Goal: Transaction & Acquisition: Purchase product/service

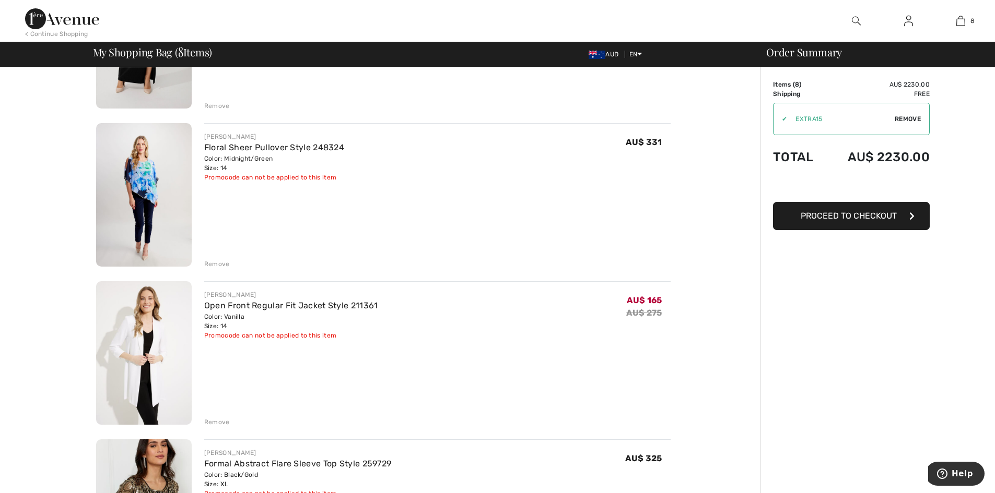
scroll to position [522, 0]
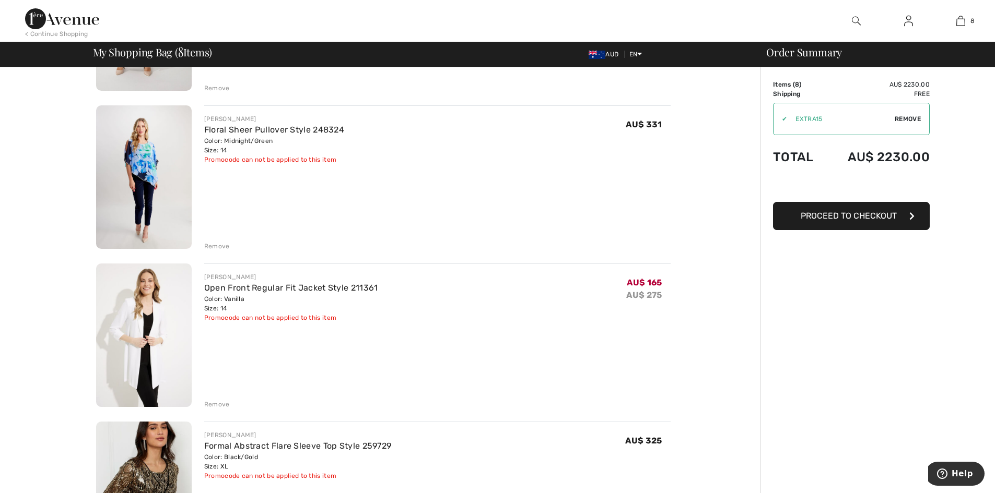
click at [220, 404] on div "Remove" at bounding box center [217, 404] width 26 height 9
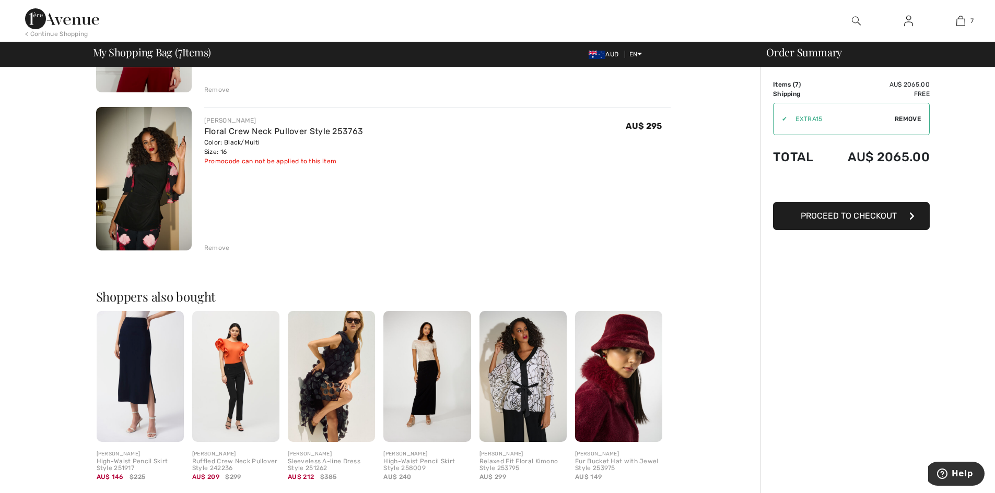
scroll to position [1149, 0]
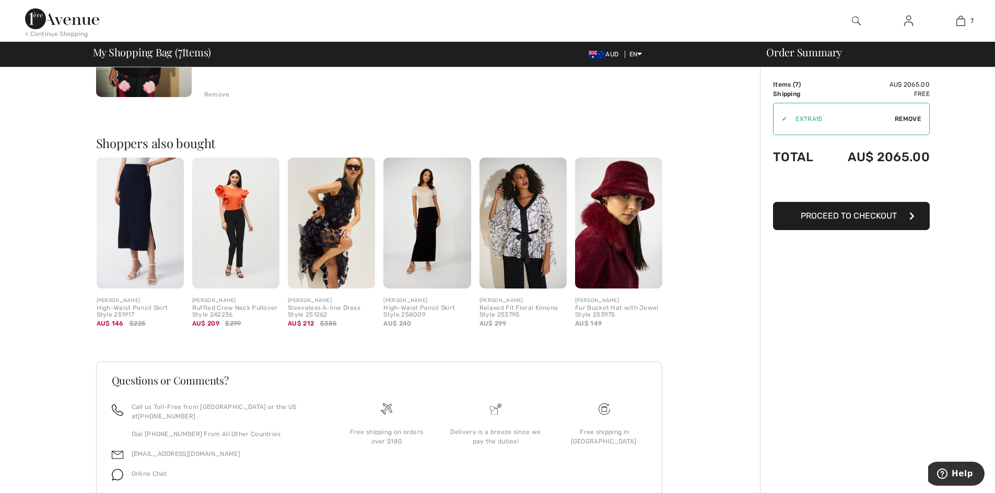
click at [129, 310] on div "High-Waist Pencil Skirt Style 251917" at bounding box center [140, 312] width 87 height 15
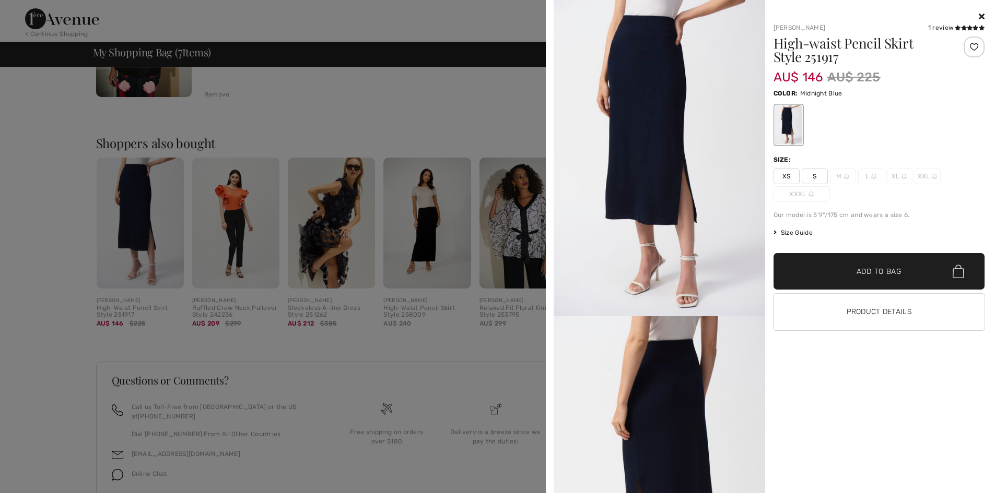
click at [981, 16] on icon at bounding box center [982, 16] width 6 height 8
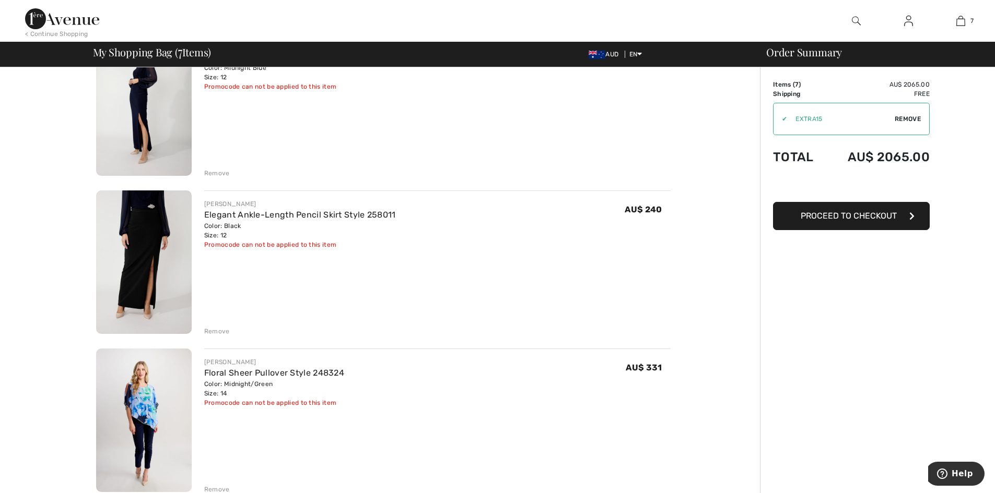
scroll to position [261, 0]
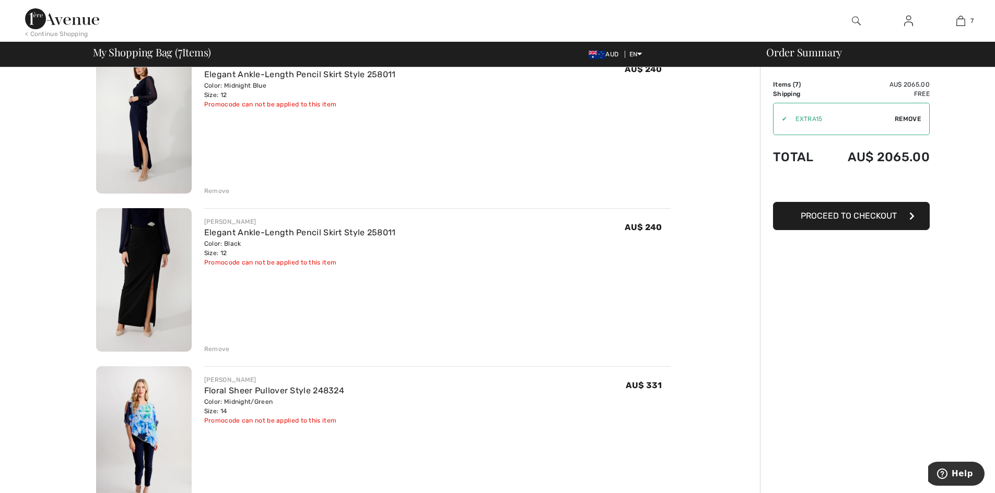
click at [151, 422] on img at bounding box center [144, 439] width 96 height 144
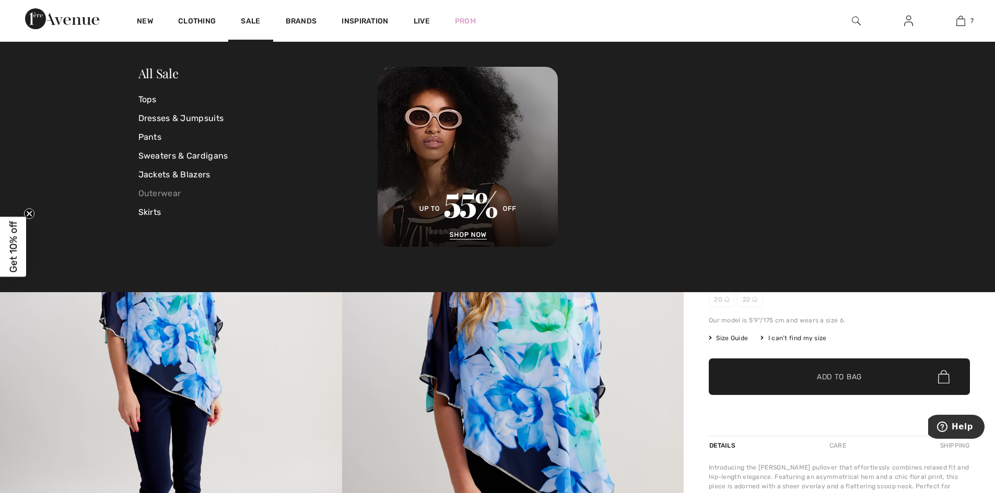
click at [170, 195] on link "Outerwear" at bounding box center [258, 193] width 240 height 19
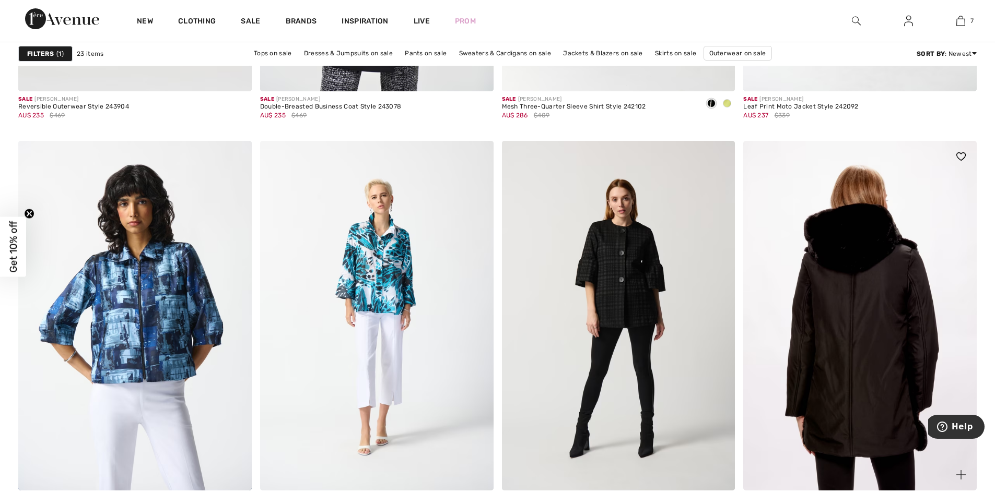
scroll to position [1984, 0]
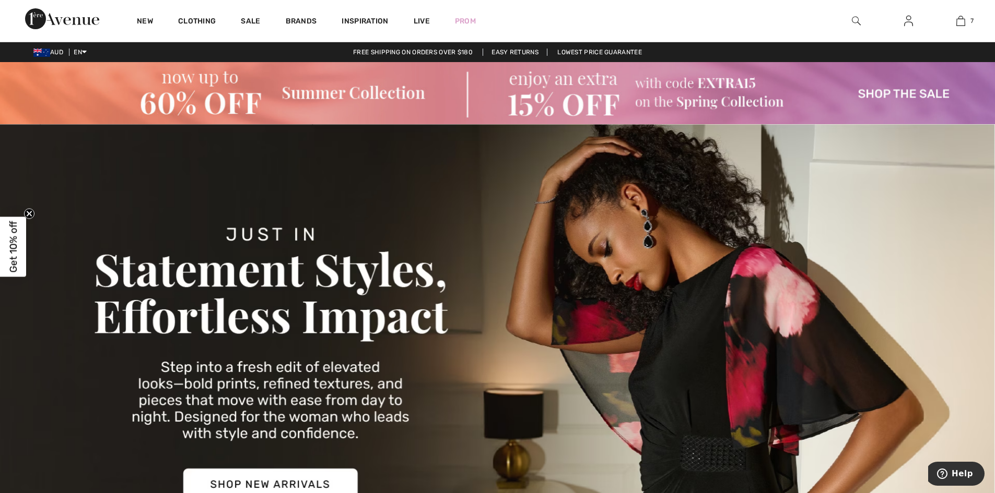
drag, startPoint x: 908, startPoint y: 22, endPoint x: 901, endPoint y: 41, distance: 20.2
click at [908, 22] on img at bounding box center [908, 21] width 9 height 13
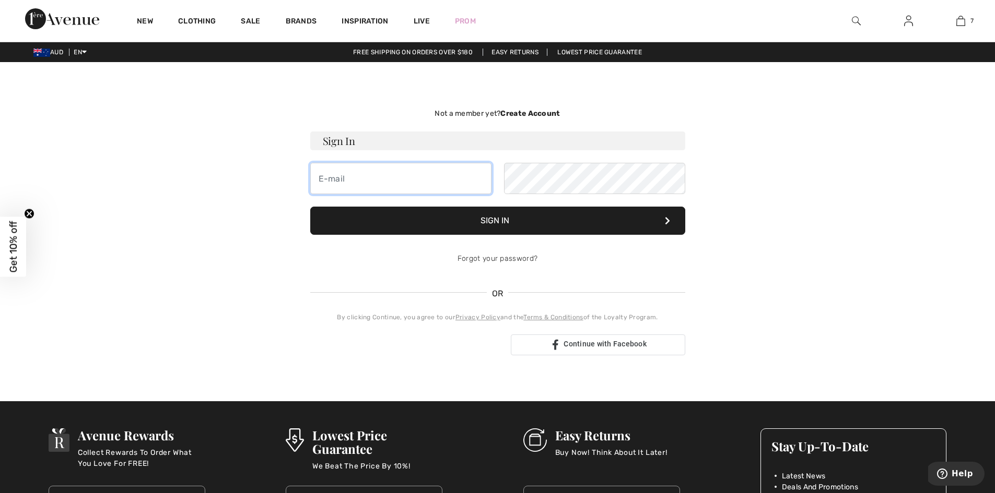
type input "[EMAIL_ADDRESS][DOMAIN_NAME]"
click at [525, 219] on button "Sign In" at bounding box center [497, 221] width 375 height 28
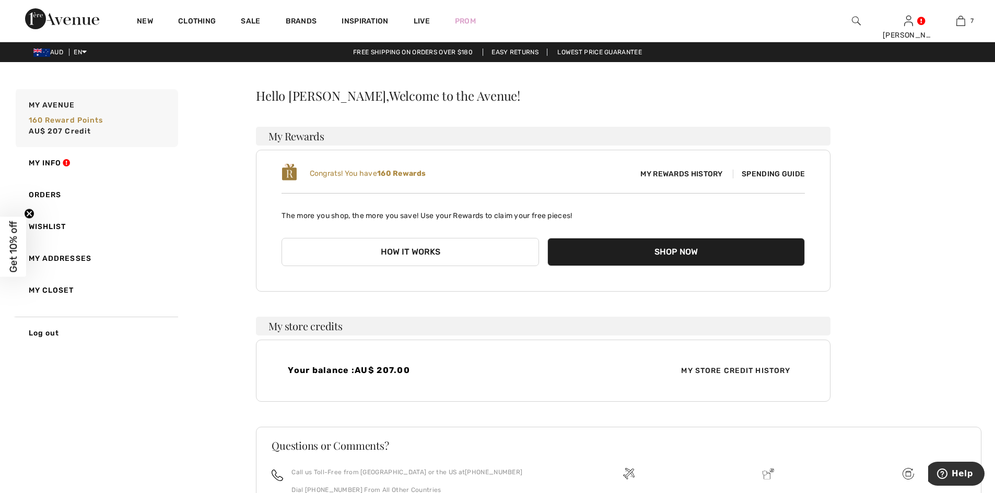
click at [770, 173] on span "Spending Guide" at bounding box center [769, 174] width 72 height 9
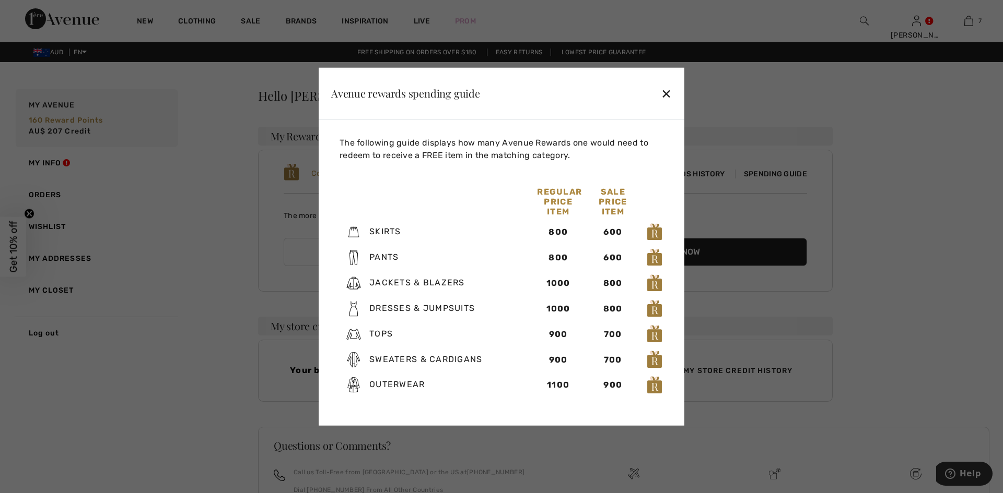
click at [668, 90] on div "✕" at bounding box center [666, 94] width 11 height 22
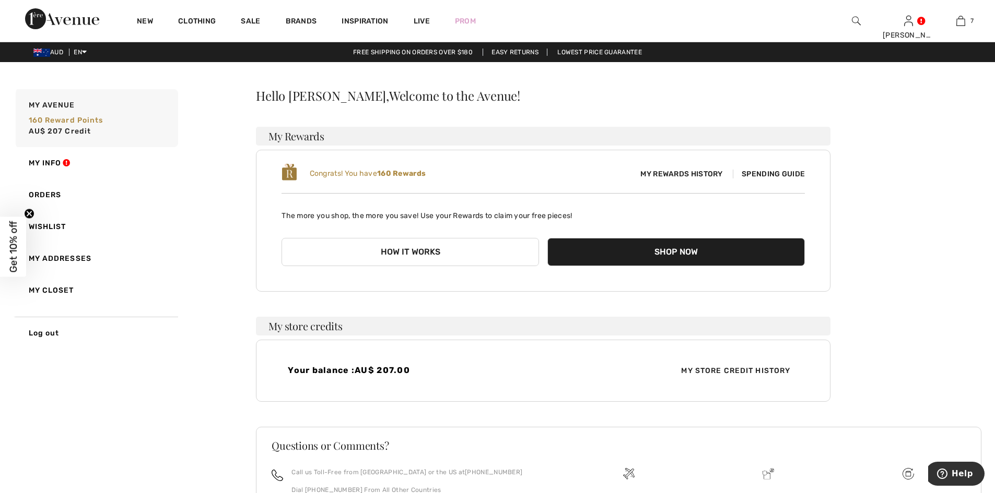
click at [753, 371] on span "My Store Credit History" at bounding box center [736, 371] width 126 height 11
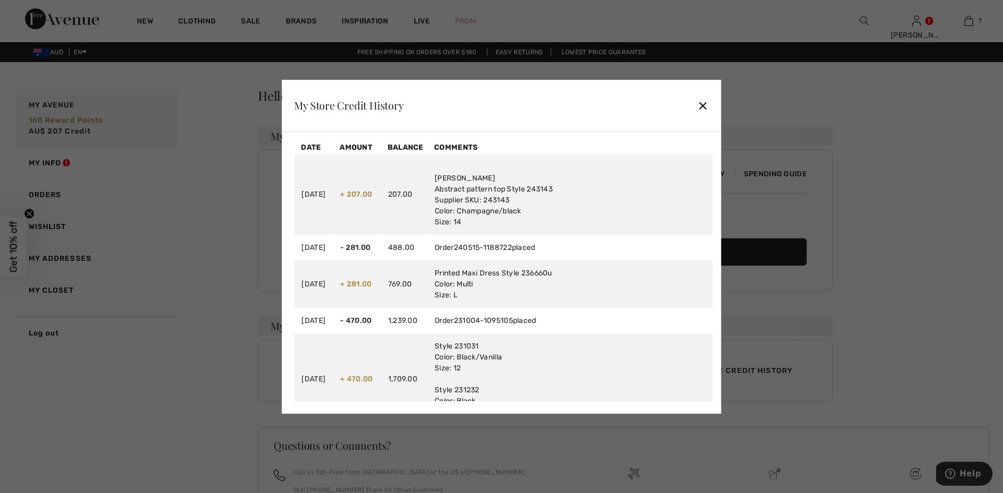
click at [708, 103] on div "✕" at bounding box center [702, 106] width 11 height 22
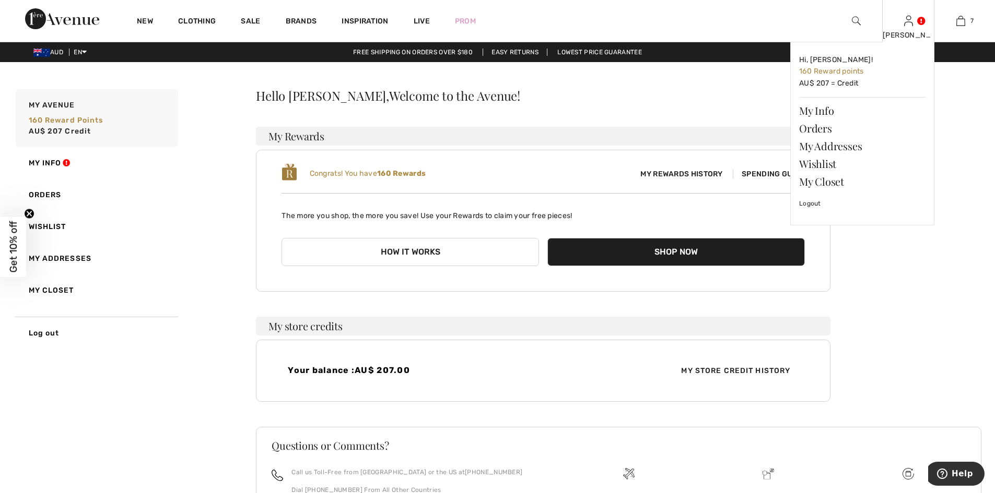
click at [910, 28] on div "Kim Hi, Kim! 160 Reward points AU$ 207 = Credit My Info Orders My Addresses Wis…" at bounding box center [908, 21] width 52 height 42
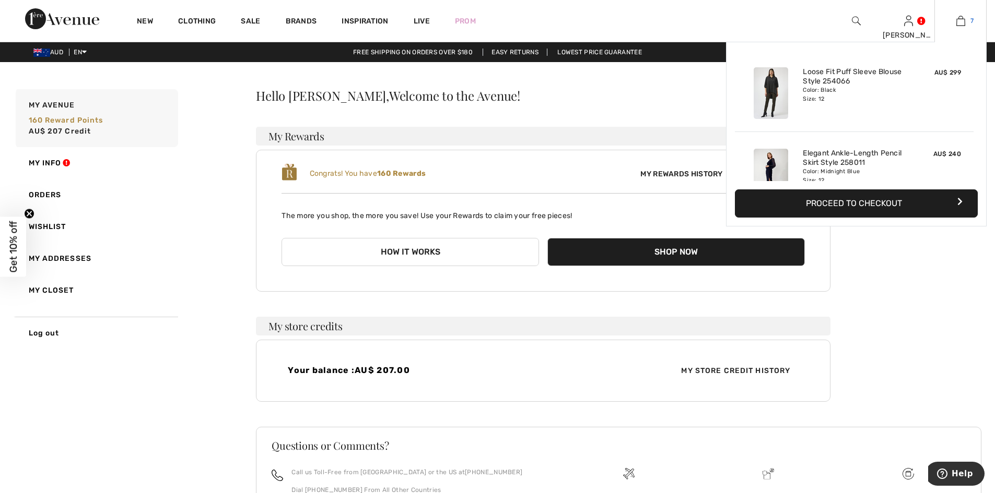
click at [961, 22] on img at bounding box center [960, 21] width 9 height 13
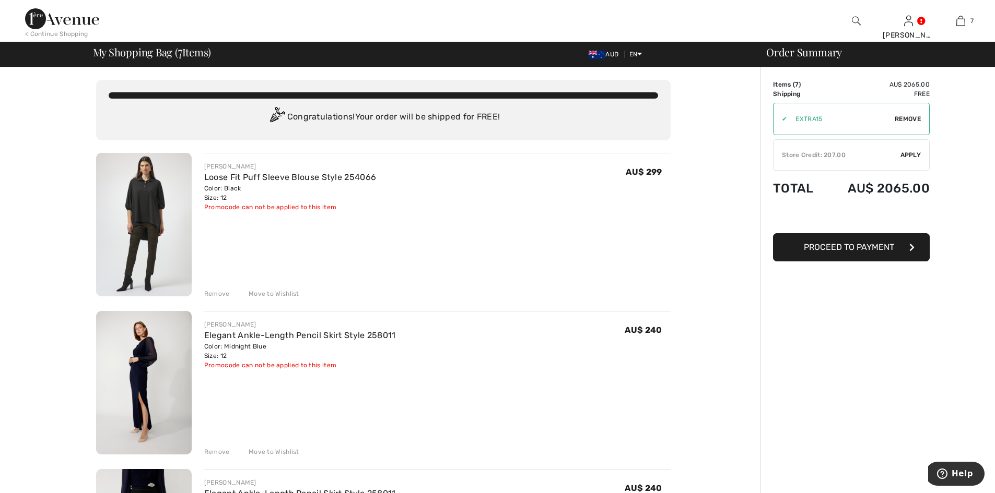
click at [910, 155] on span "Apply" at bounding box center [910, 154] width 21 height 9
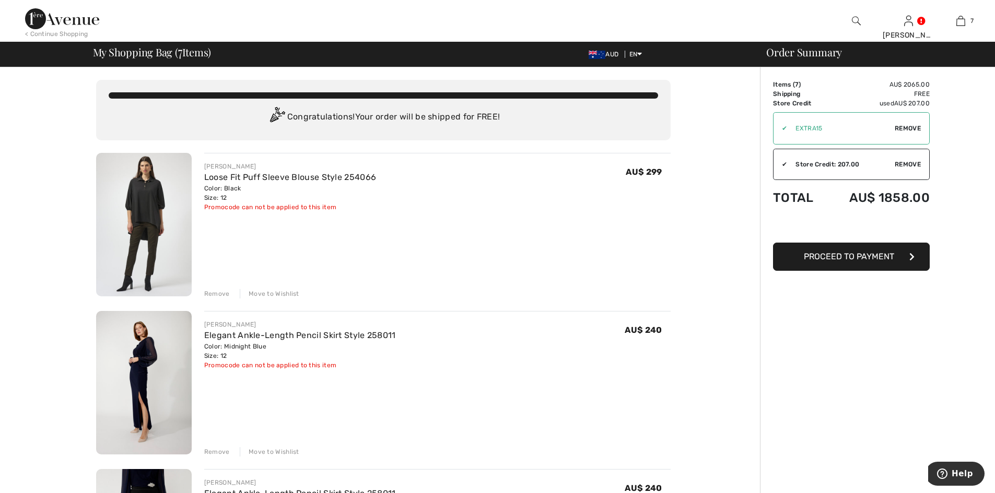
click at [147, 192] on img at bounding box center [144, 225] width 96 height 144
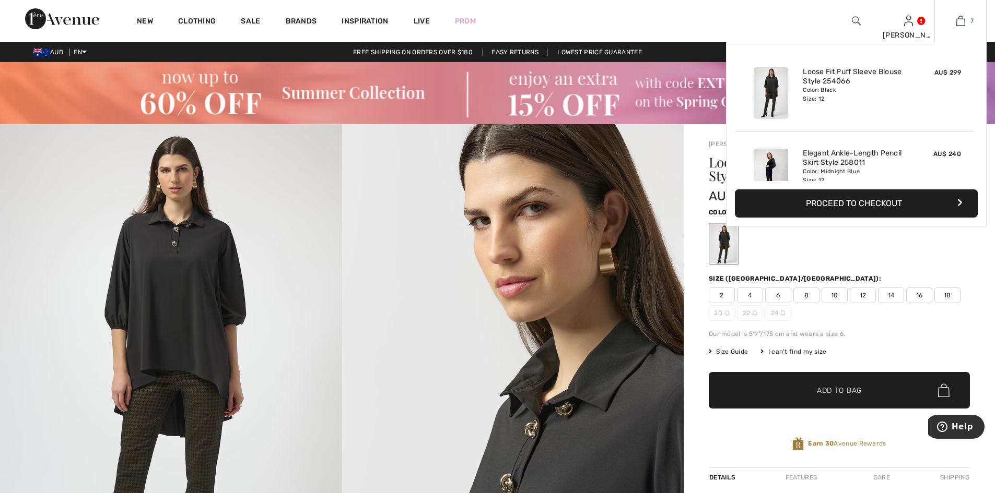
click at [960, 18] on img at bounding box center [960, 21] width 9 height 13
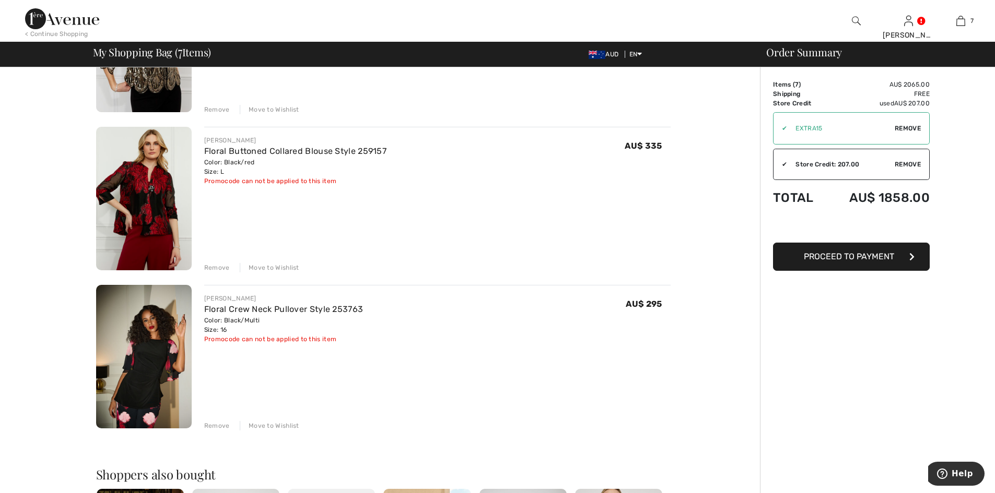
scroll to position [835, 0]
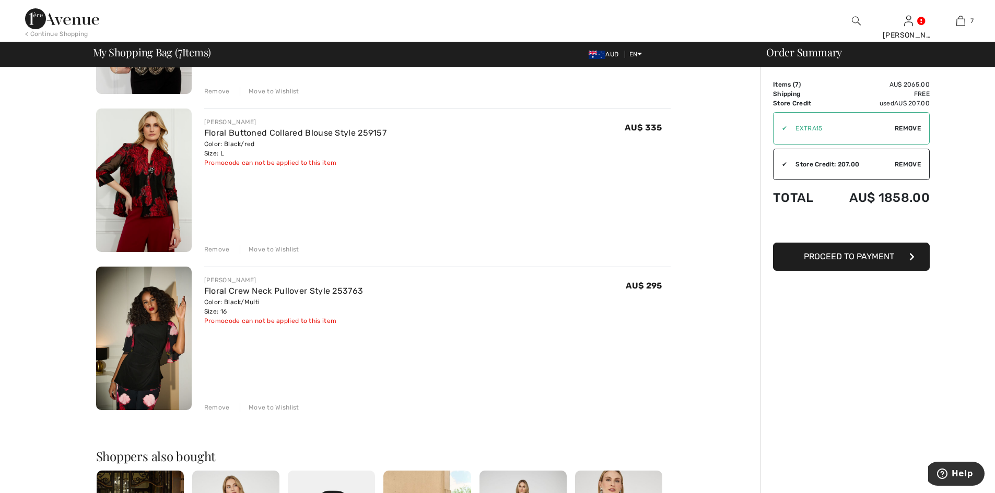
click at [279, 407] on div "Move to Wishlist" at bounding box center [270, 407] width 60 height 9
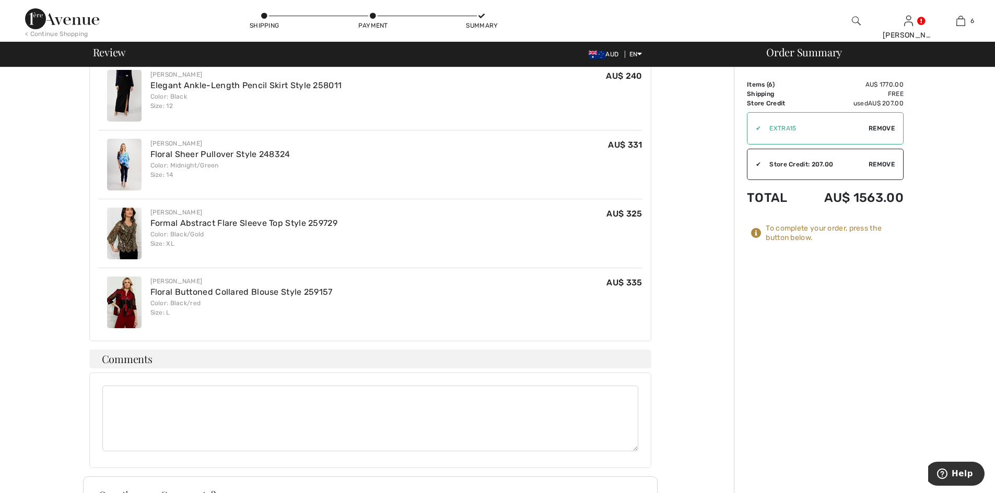
scroll to position [679, 0]
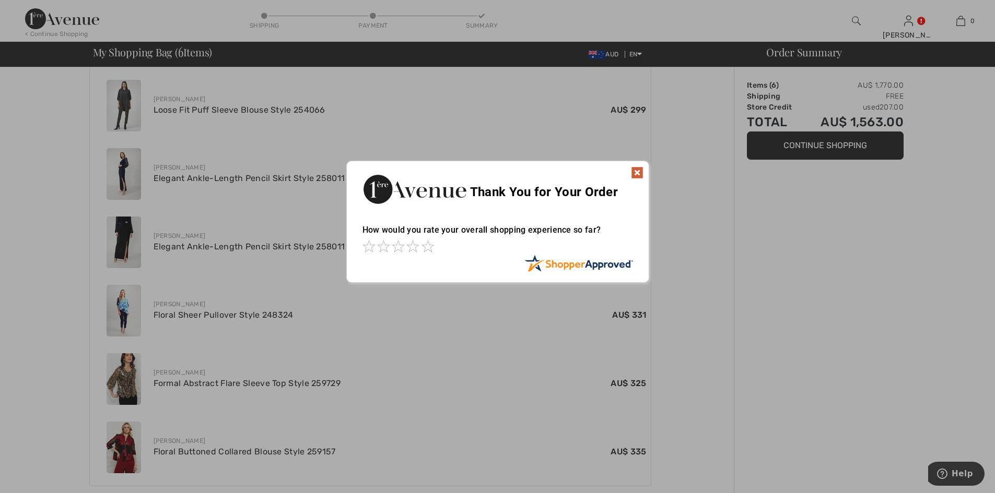
scroll to position [388, 0]
click at [637, 174] on img at bounding box center [637, 174] width 13 height 13
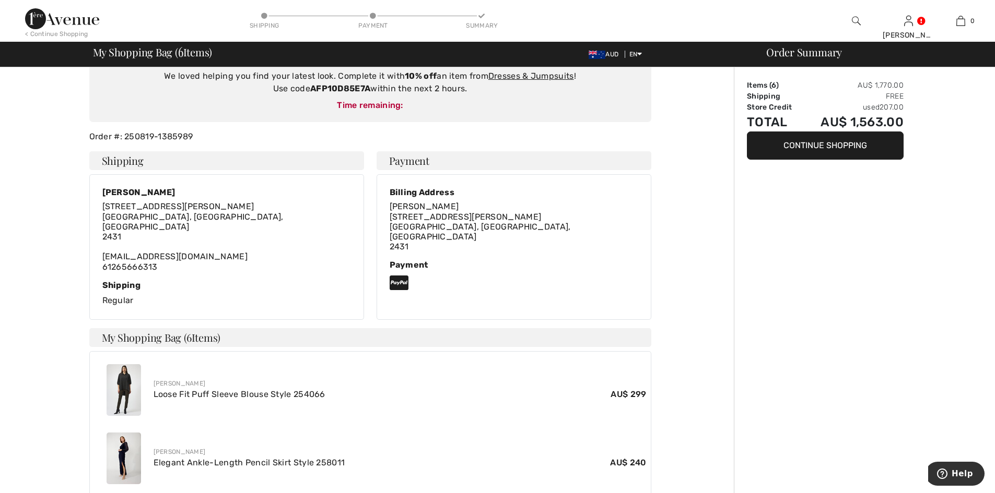
scroll to position [0, 0]
